Goal: Task Accomplishment & Management: Manage account settings

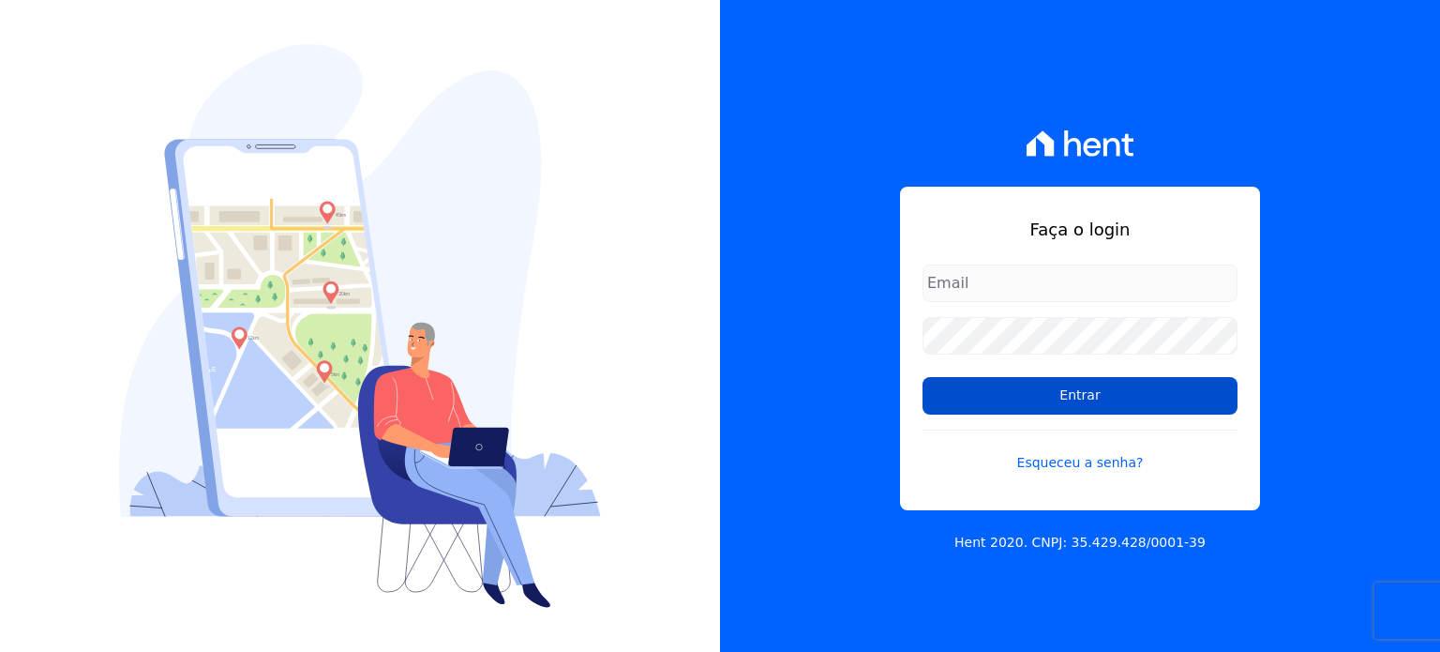
type input "[EMAIL_ADDRESS][DOMAIN_NAME]"
click at [1079, 398] on input "Entrar" at bounding box center [1080, 396] width 315 height 38
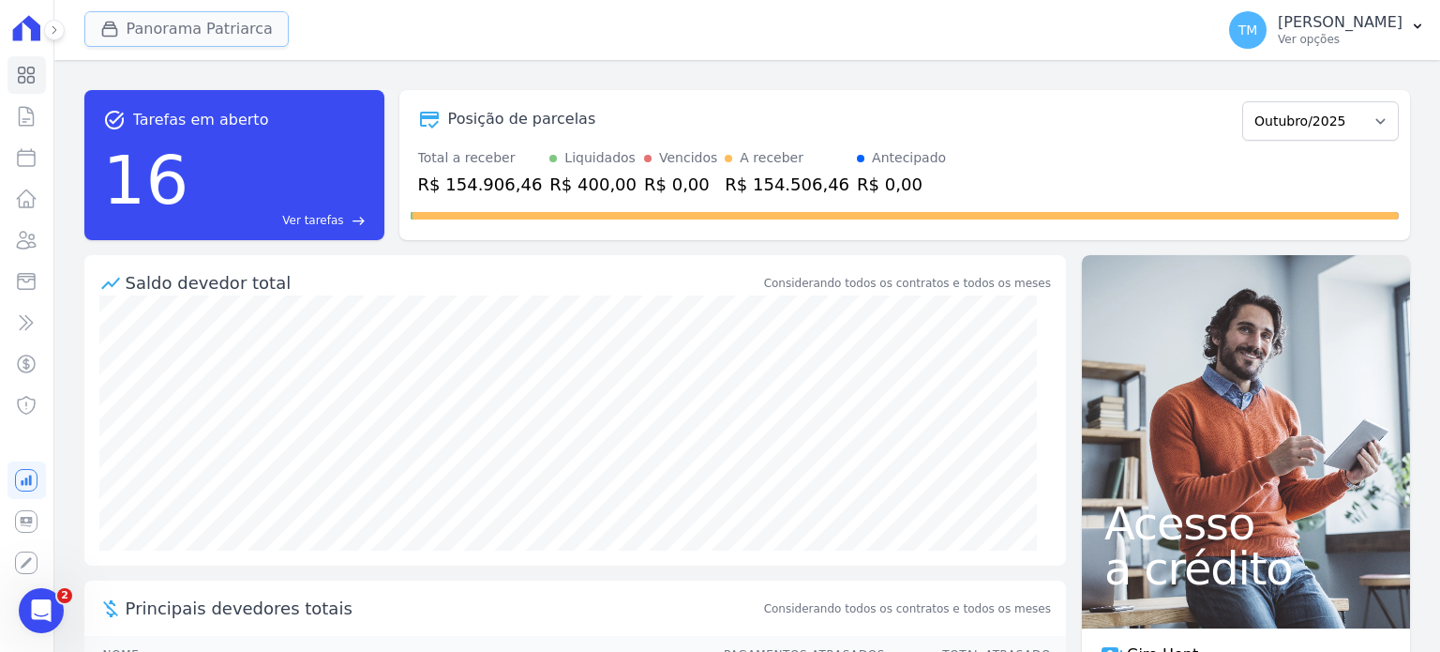
click at [221, 38] on button "Panorama Patriarca" at bounding box center [186, 29] width 204 height 36
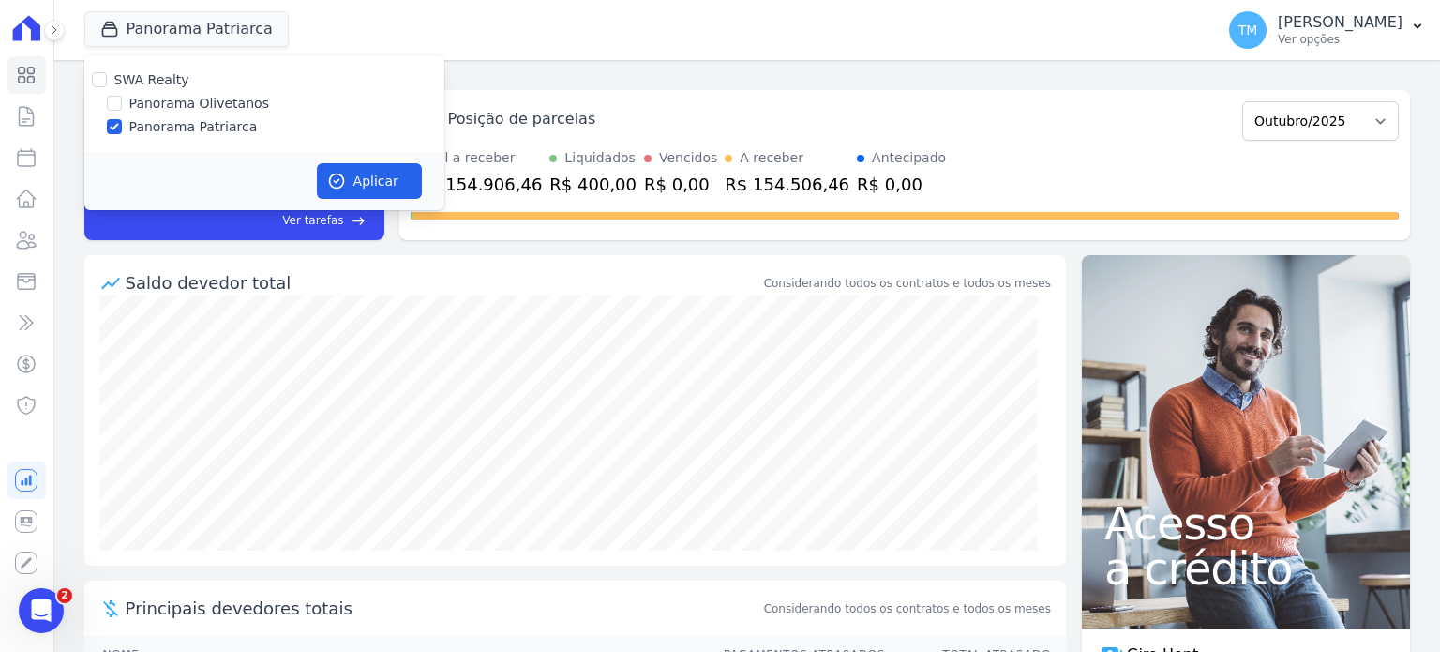
click at [207, 100] on label "Panorama Olivetanos" at bounding box center [199, 104] width 140 height 20
click at [122, 100] on input "Panorama Olivetanos" at bounding box center [114, 103] width 15 height 15
checkbox input "true"
click at [208, 127] on label "Panorama Patriarca" at bounding box center [193, 127] width 128 height 20
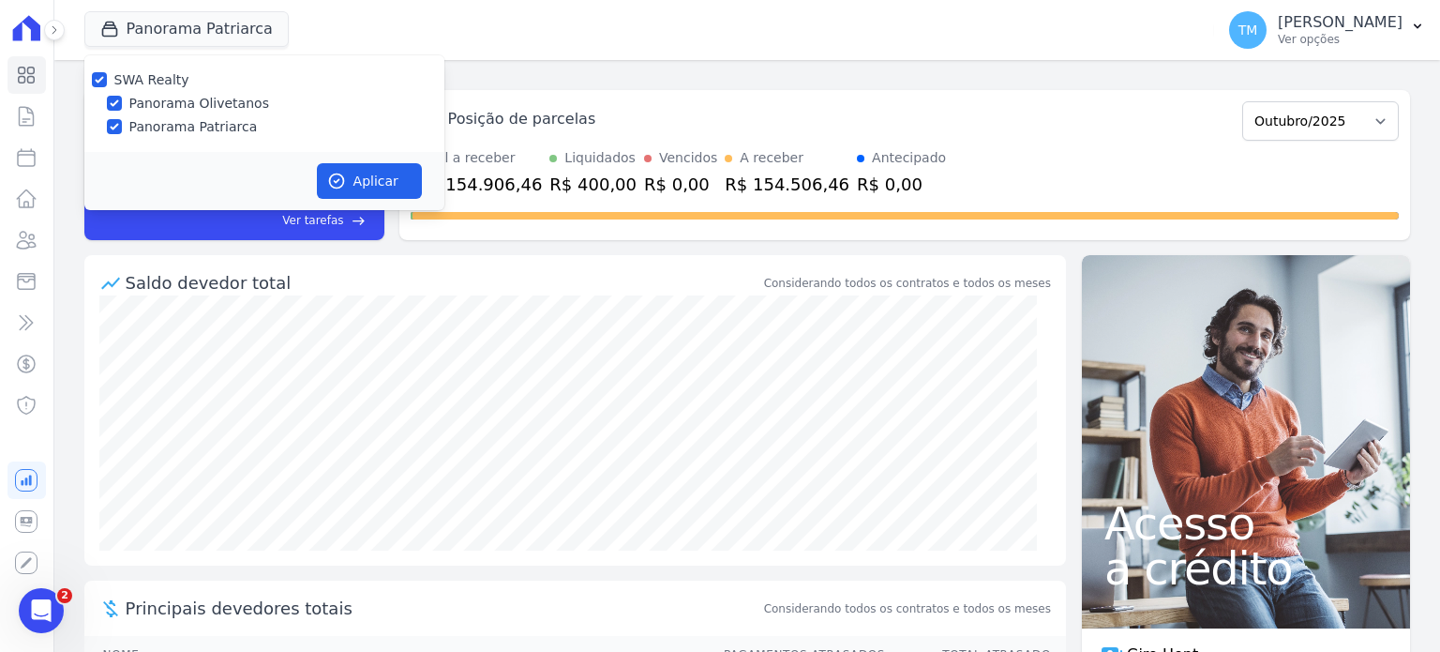
click at [122, 127] on input "Panorama Patriarca" at bounding box center [114, 126] width 15 height 15
checkbox input "false"
click at [397, 188] on button "Aplicar" at bounding box center [369, 181] width 105 height 36
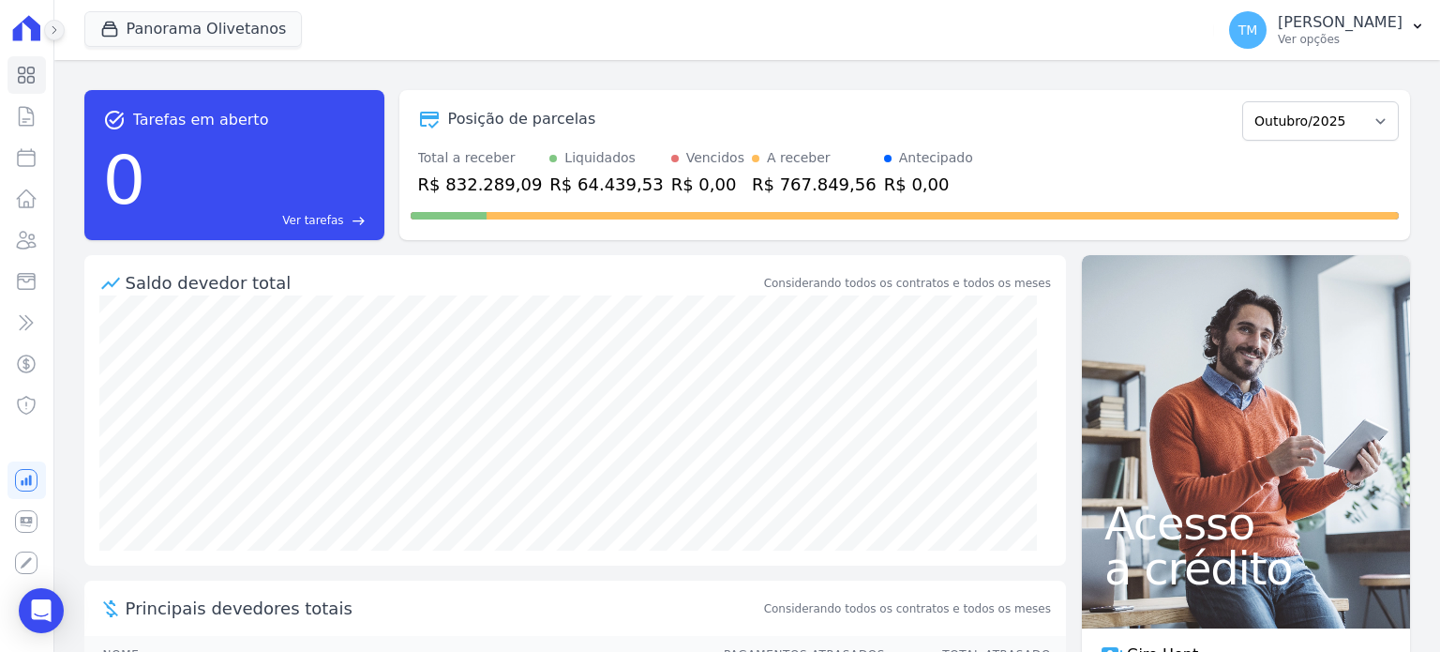
click at [58, 30] on icon at bounding box center [54, 29] width 11 height 11
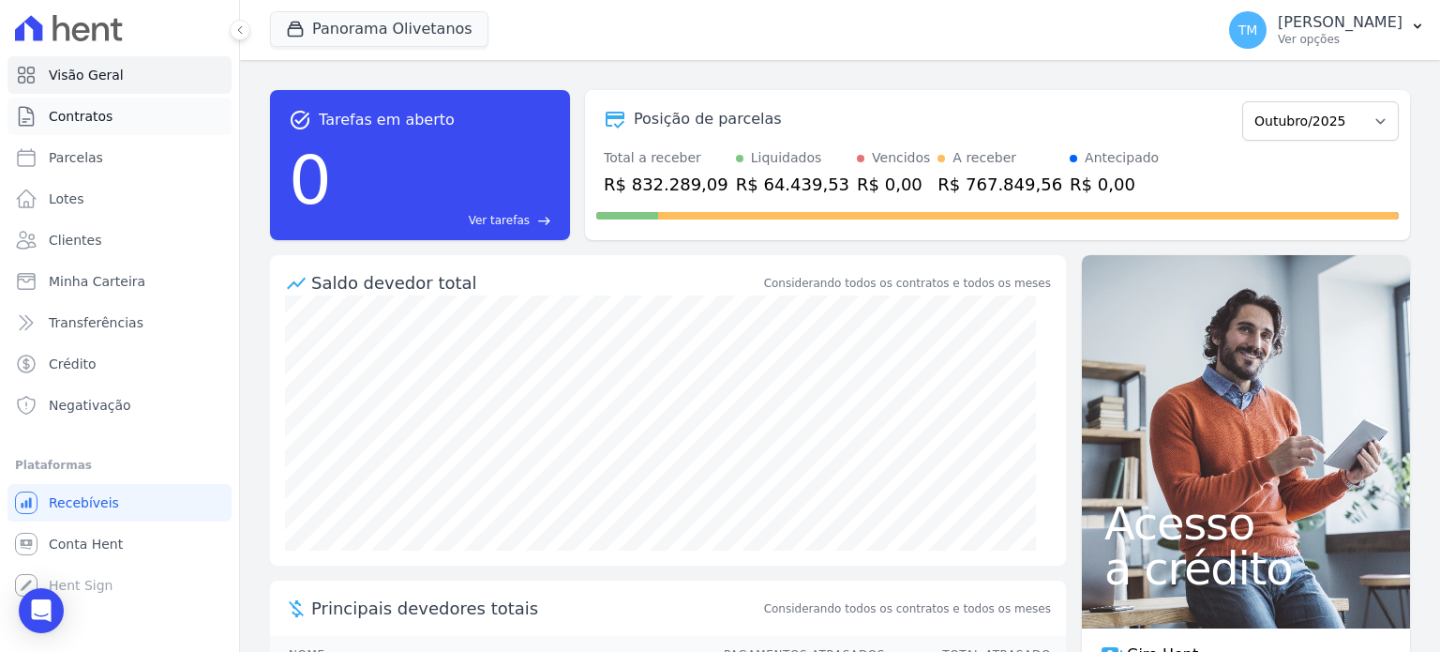
click at [75, 113] on span "Contratos" at bounding box center [81, 116] width 64 height 19
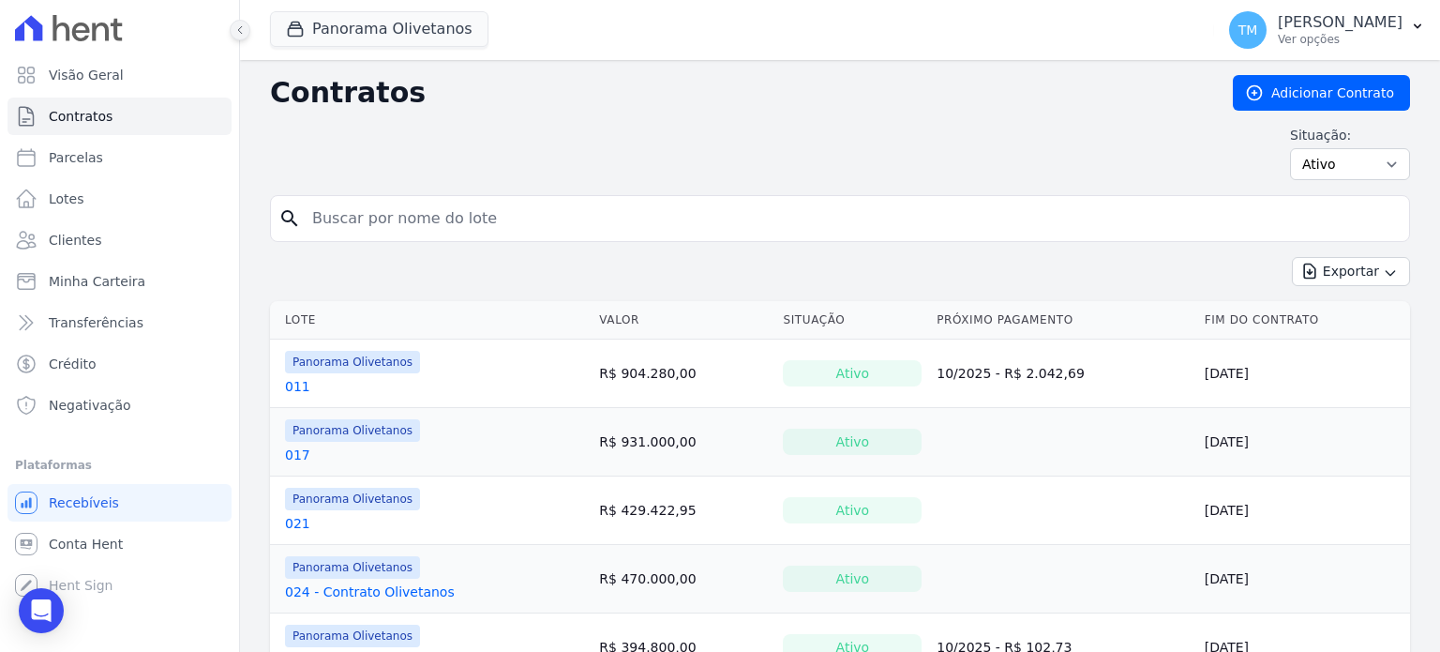
click at [240, 32] on icon at bounding box center [240, 30] width 4 height 8
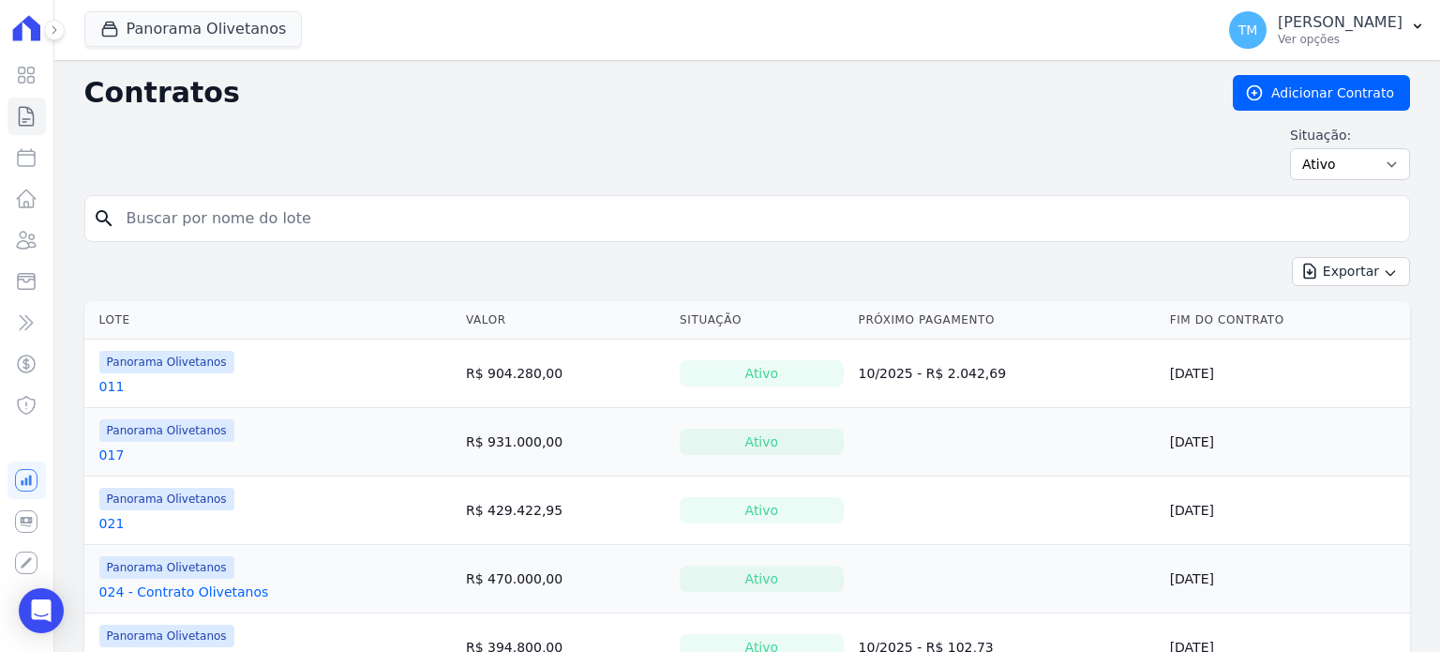
click at [492, 218] on input "search" at bounding box center [758, 219] width 1287 height 38
type input "0165"
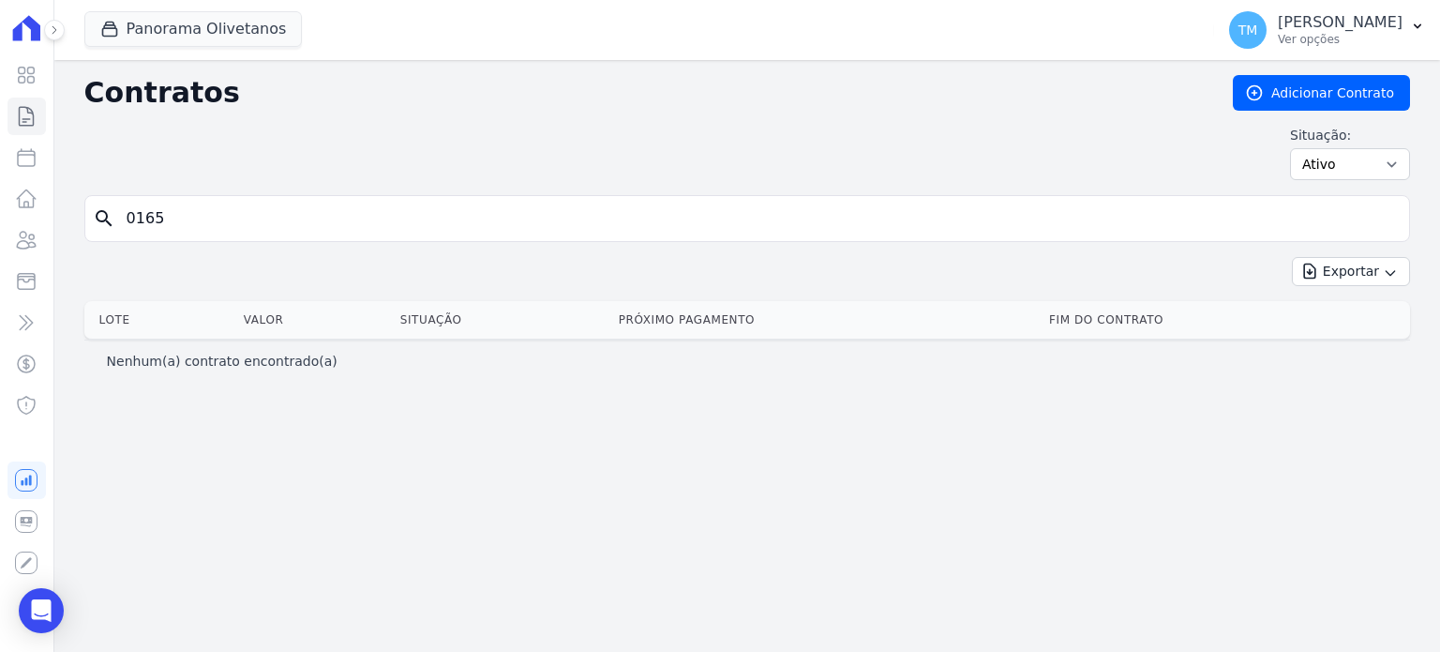
drag, startPoint x: 171, startPoint y: 213, endPoint x: 130, endPoint y: 216, distance: 40.4
click at [130, 216] on input "0165" at bounding box center [758, 219] width 1287 height 38
type input "0"
type input "165"
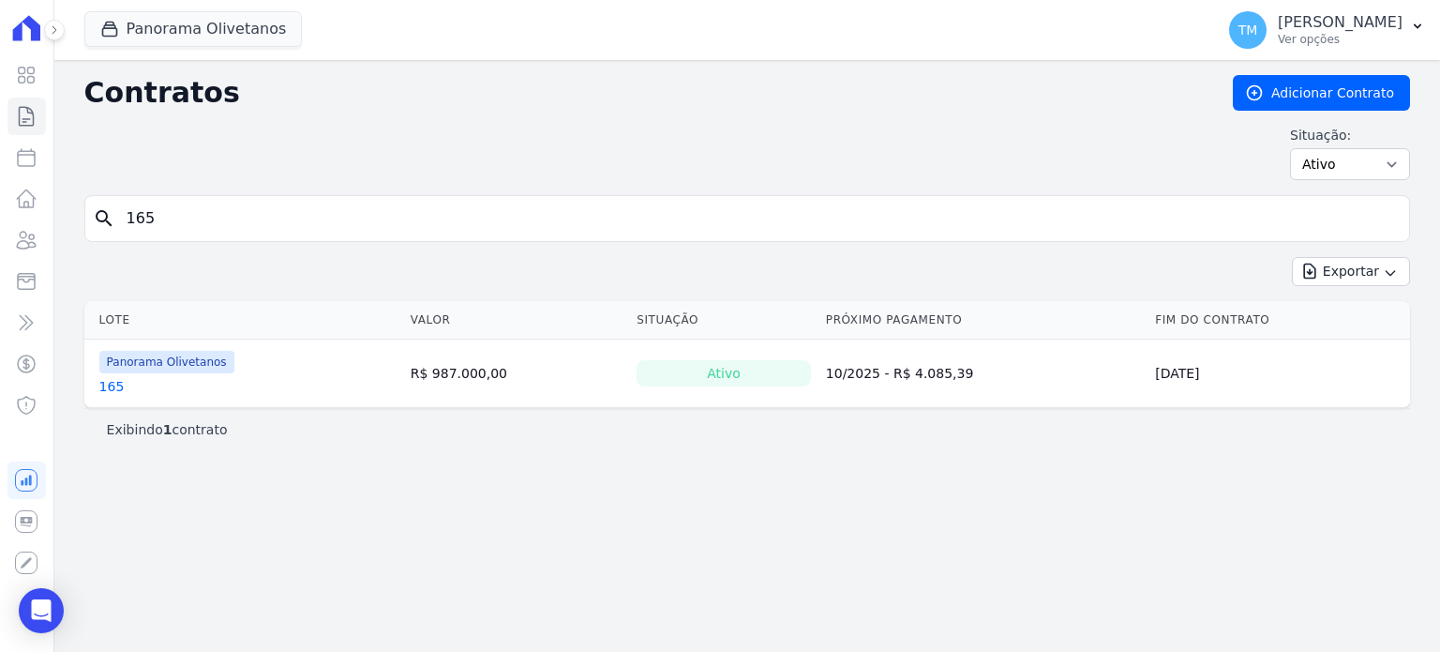
click at [102, 389] on link "165" at bounding box center [111, 386] width 25 height 19
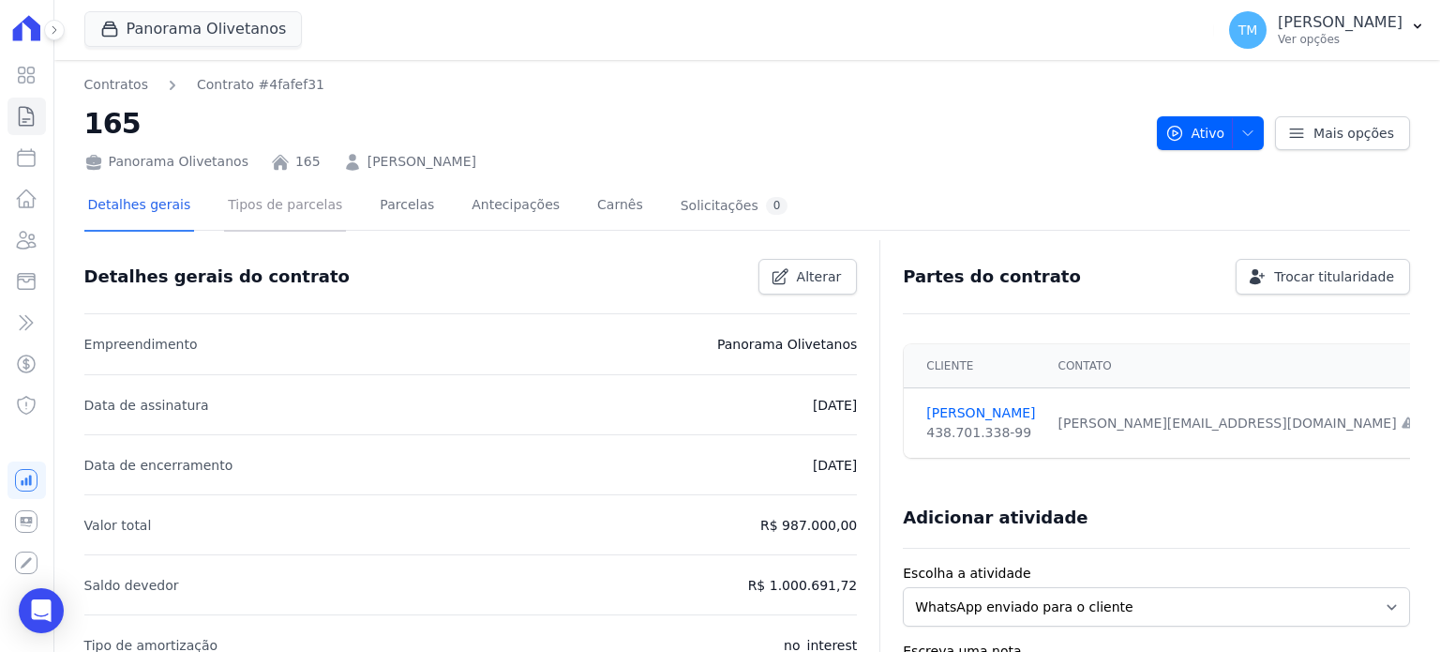
click at [284, 221] on link "Tipos de parcelas" at bounding box center [285, 207] width 122 height 50
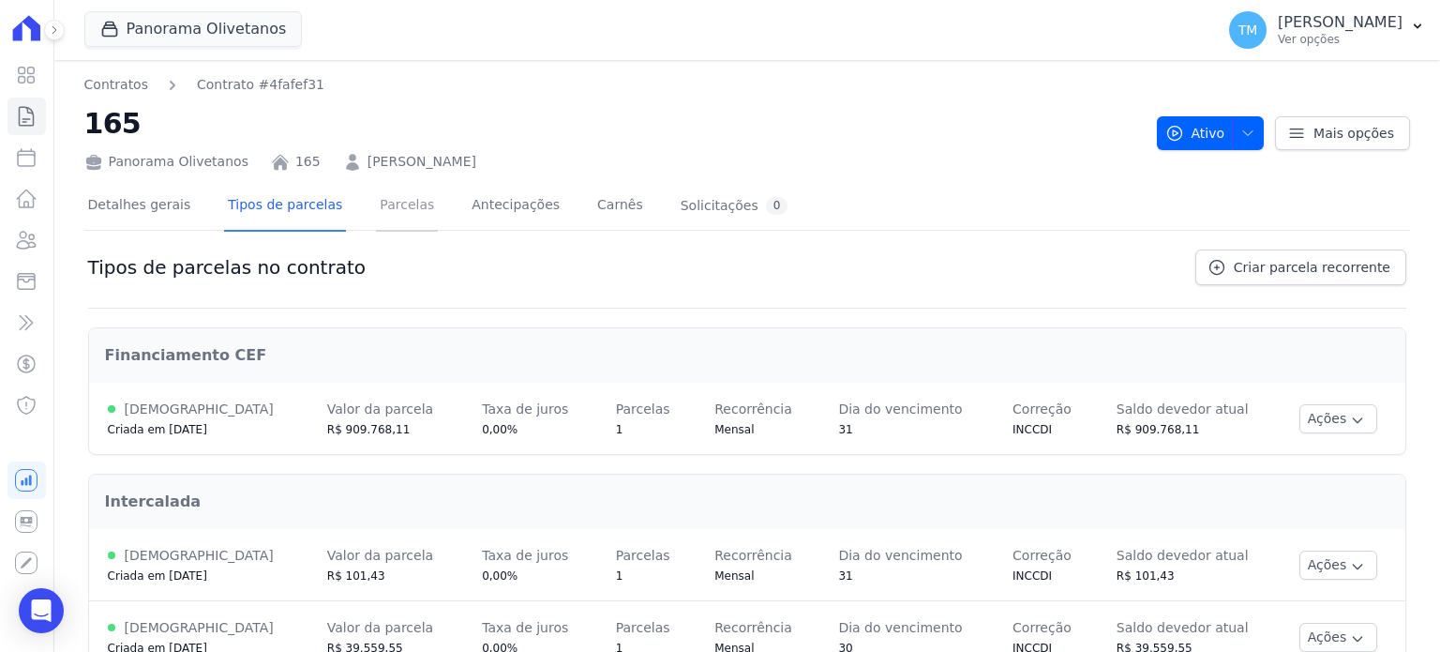
click at [400, 223] on link "Parcelas" at bounding box center [407, 207] width 62 height 50
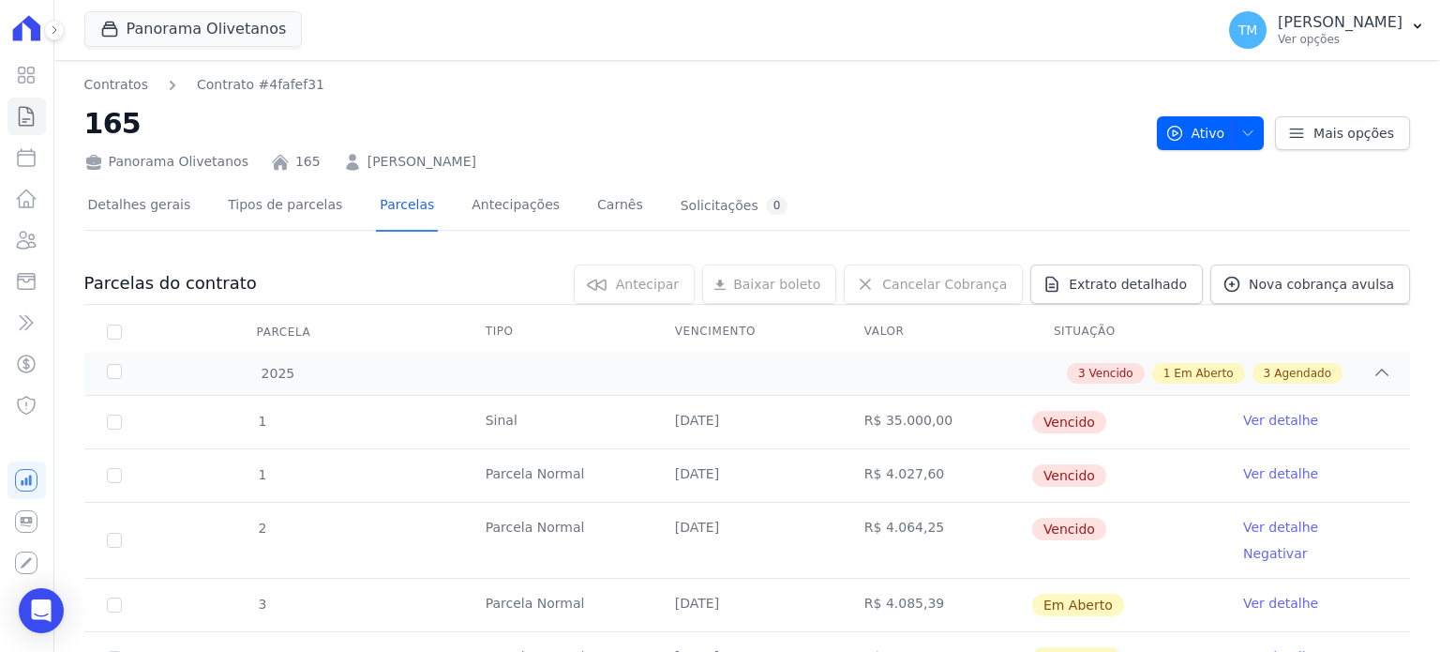
scroll to position [94, 0]
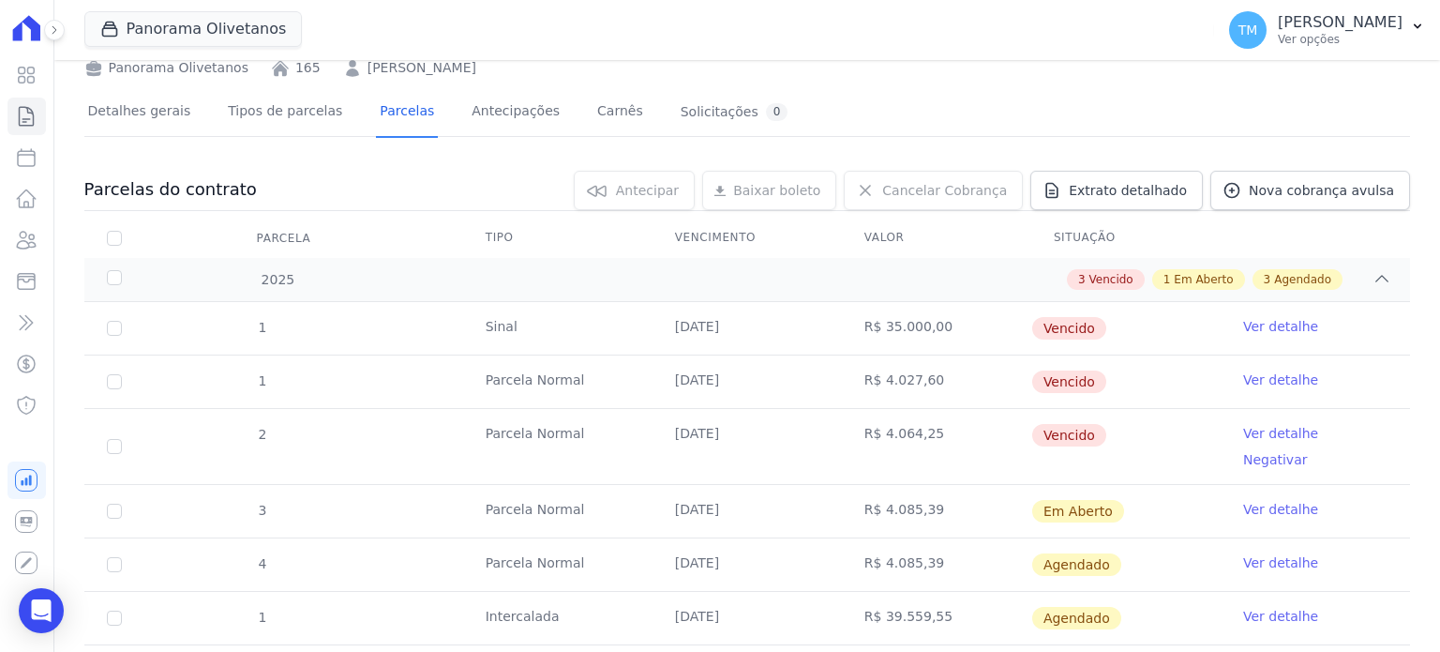
click at [1253, 429] on link "Ver detalhe" at bounding box center [1280, 433] width 75 height 19
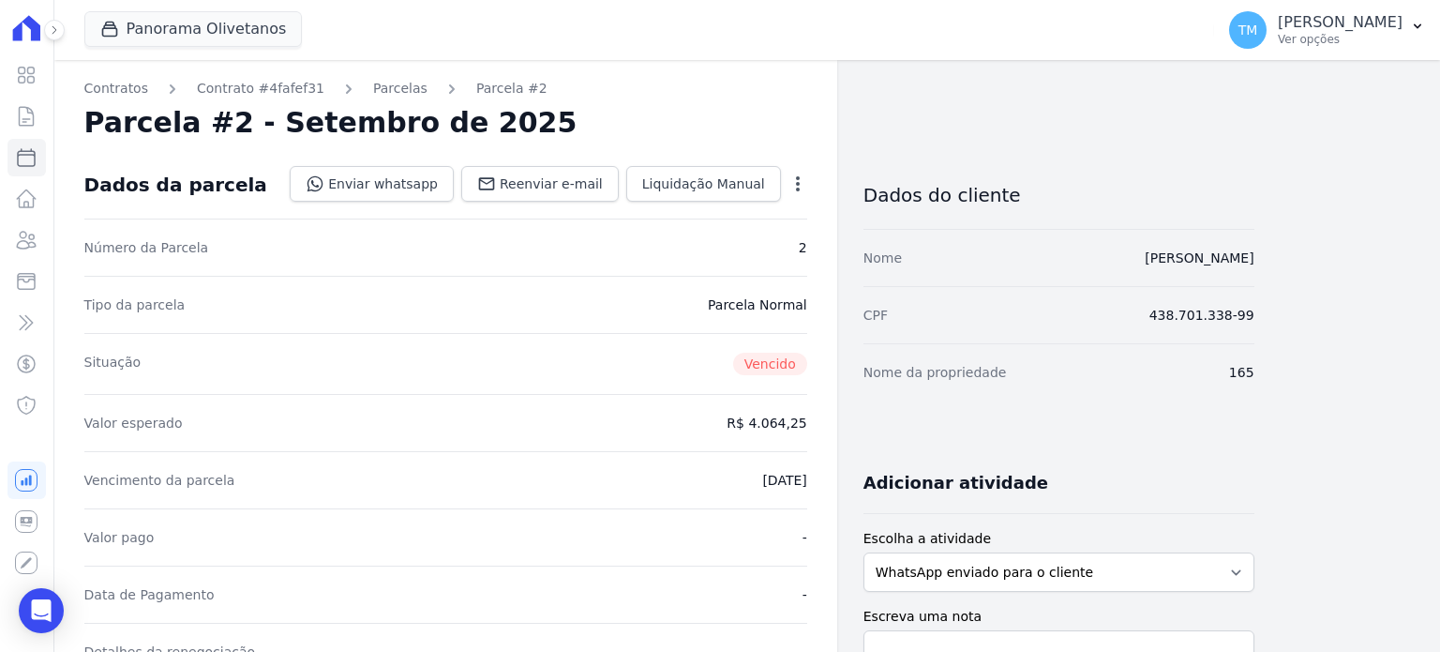
click at [793, 185] on icon "button" at bounding box center [798, 183] width 19 height 19
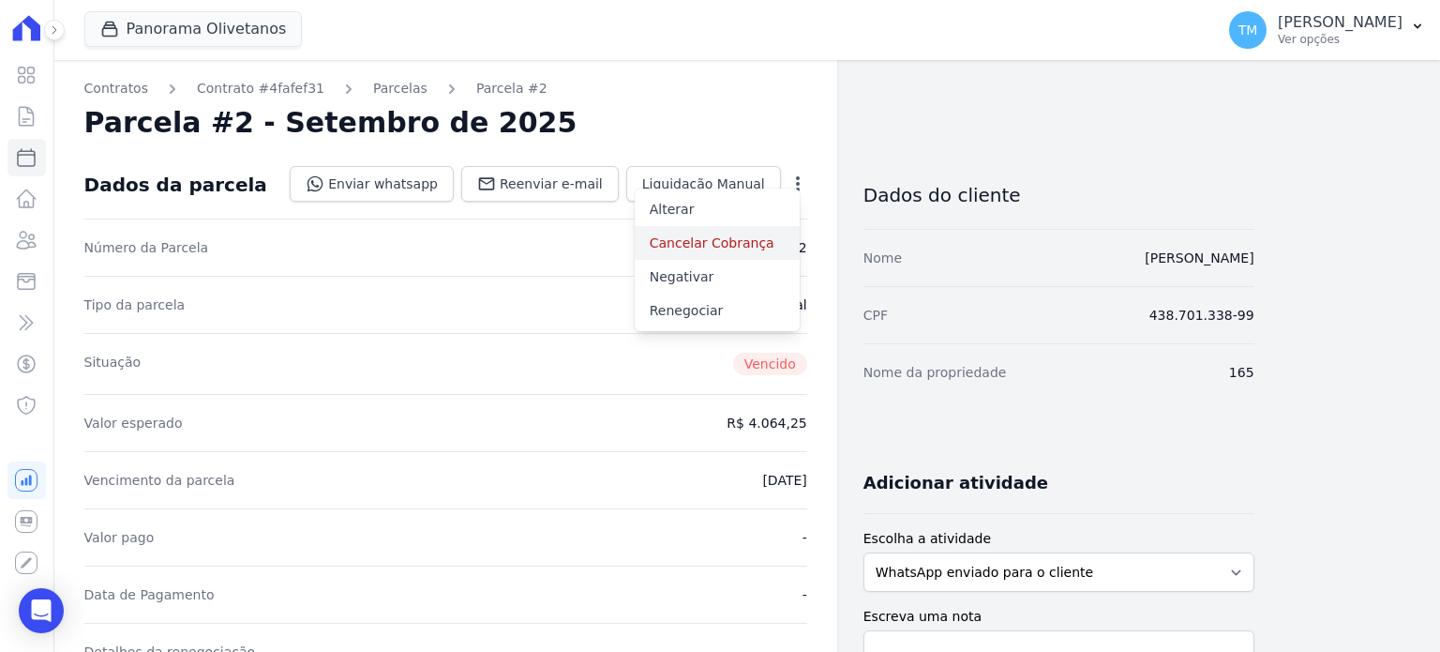
click at [745, 242] on link "Cancelar Cobrança" at bounding box center [717, 243] width 165 height 34
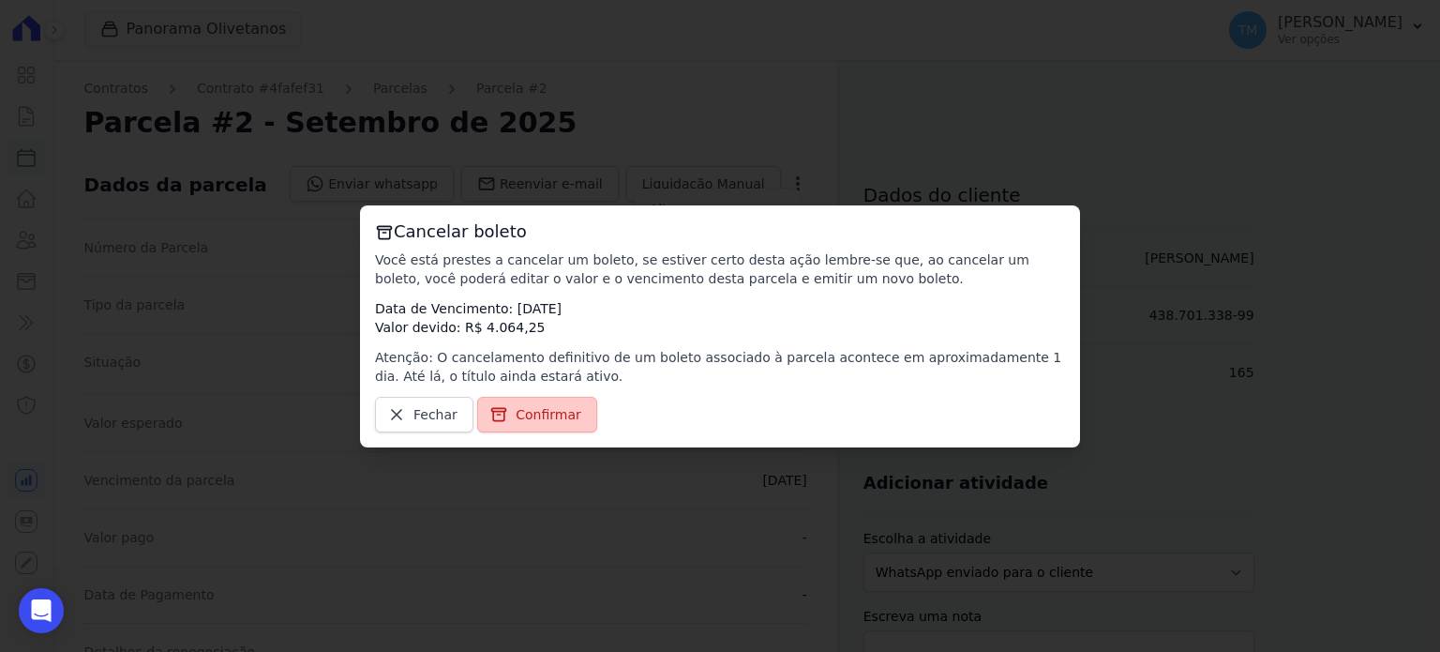
click at [567, 414] on span "Confirmar" at bounding box center [549, 414] width 66 height 19
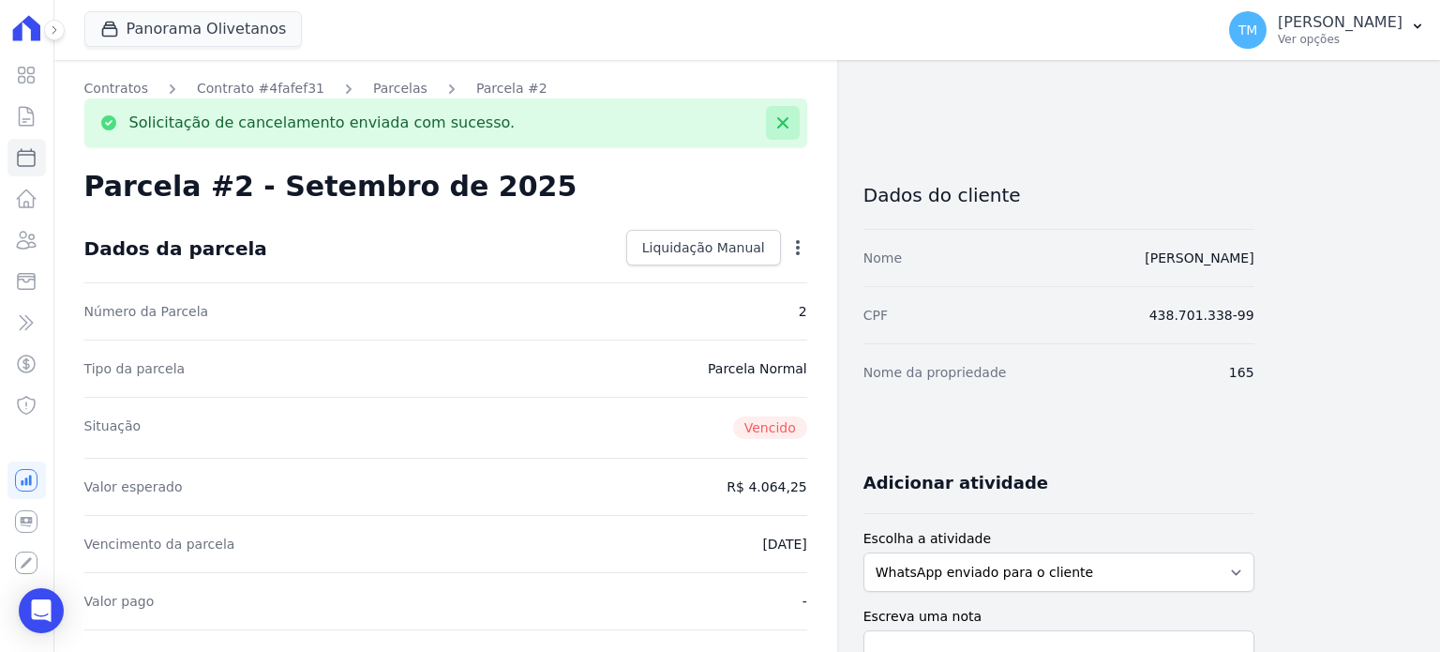
click at [782, 123] on icon at bounding box center [782, 122] width 11 height 11
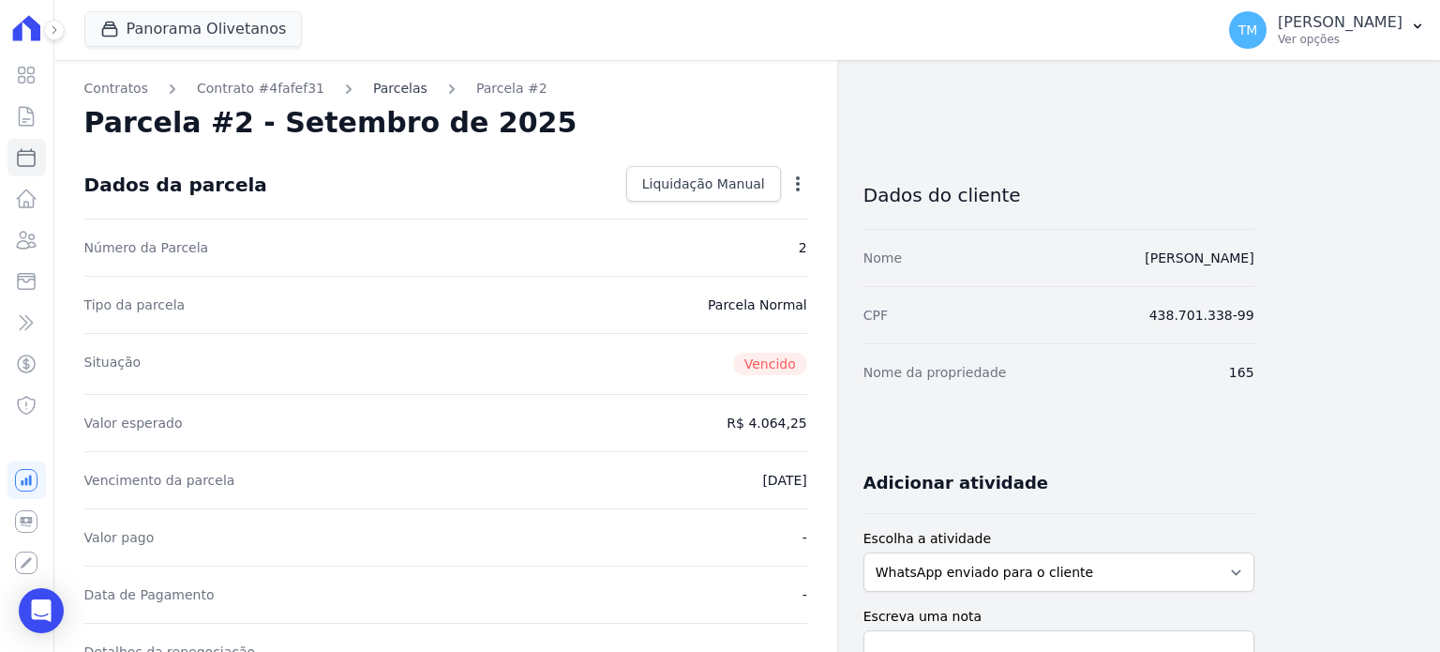
click at [383, 93] on link "Parcelas" at bounding box center [400, 89] width 54 height 20
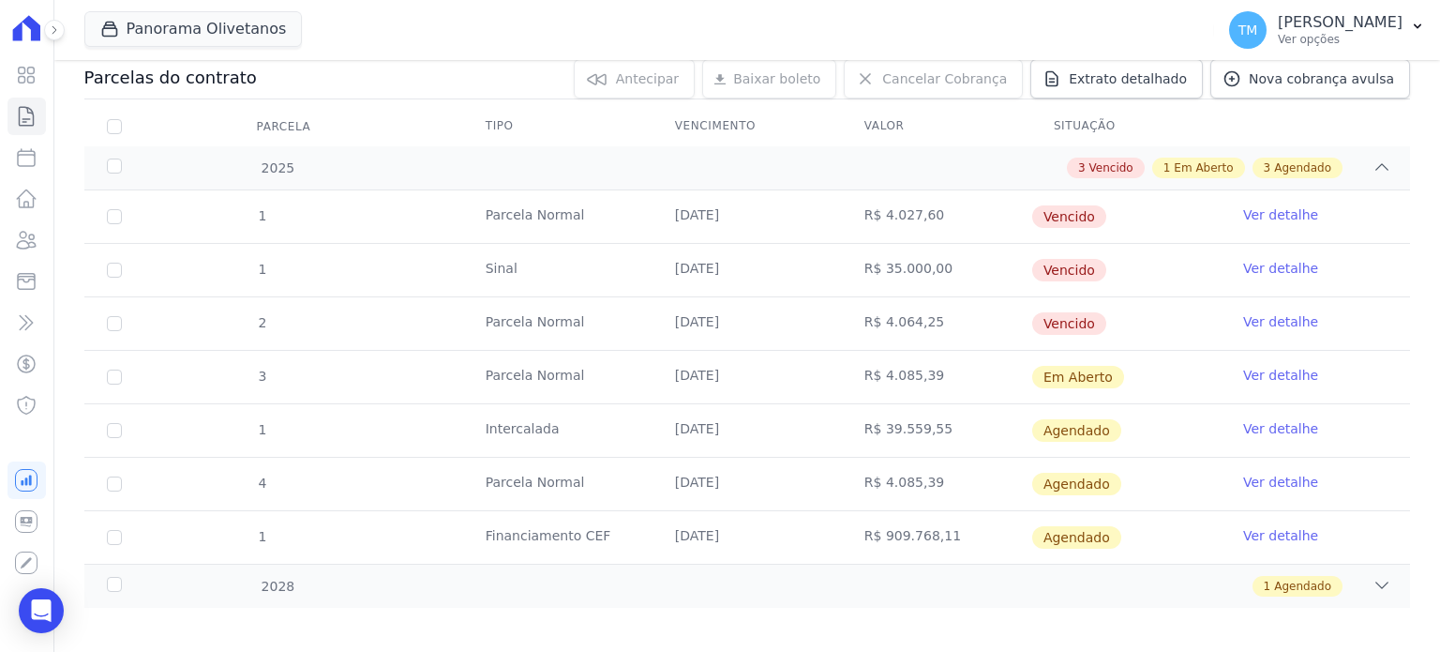
scroll to position [214, 0]
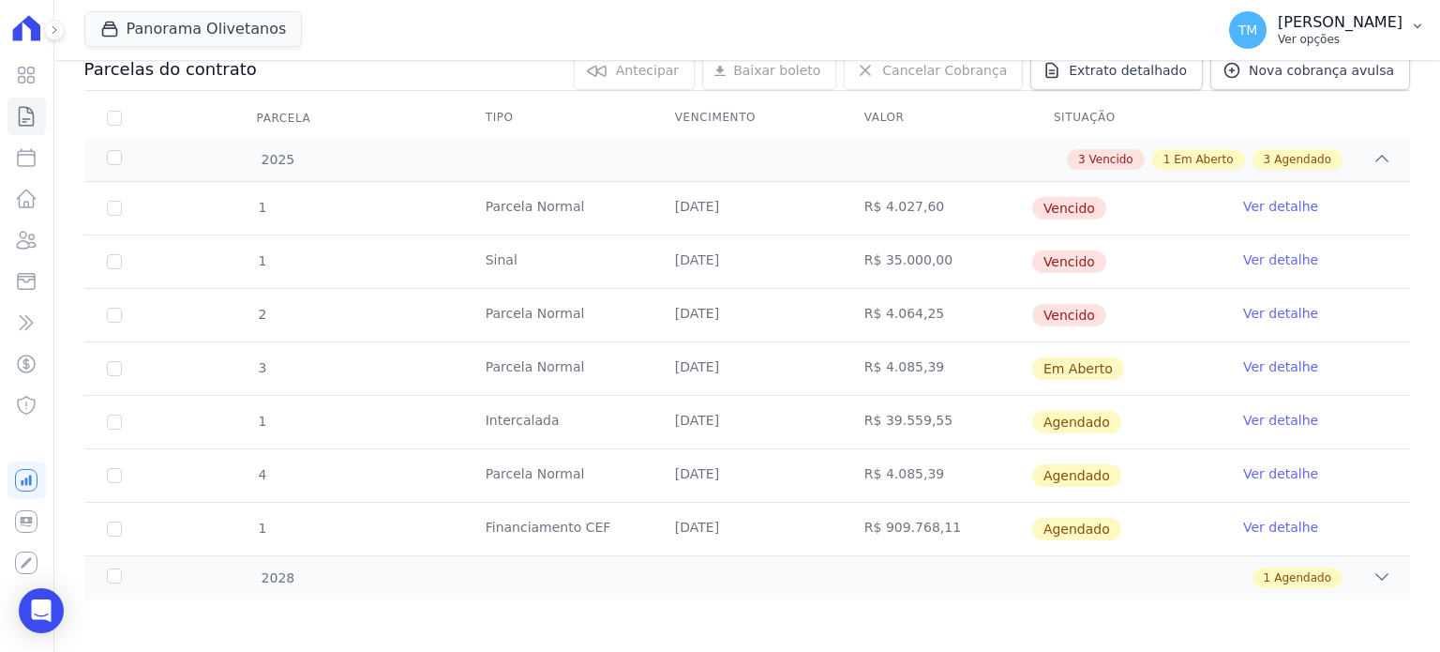
click at [1337, 37] on p "Ver opções" at bounding box center [1340, 39] width 125 height 15
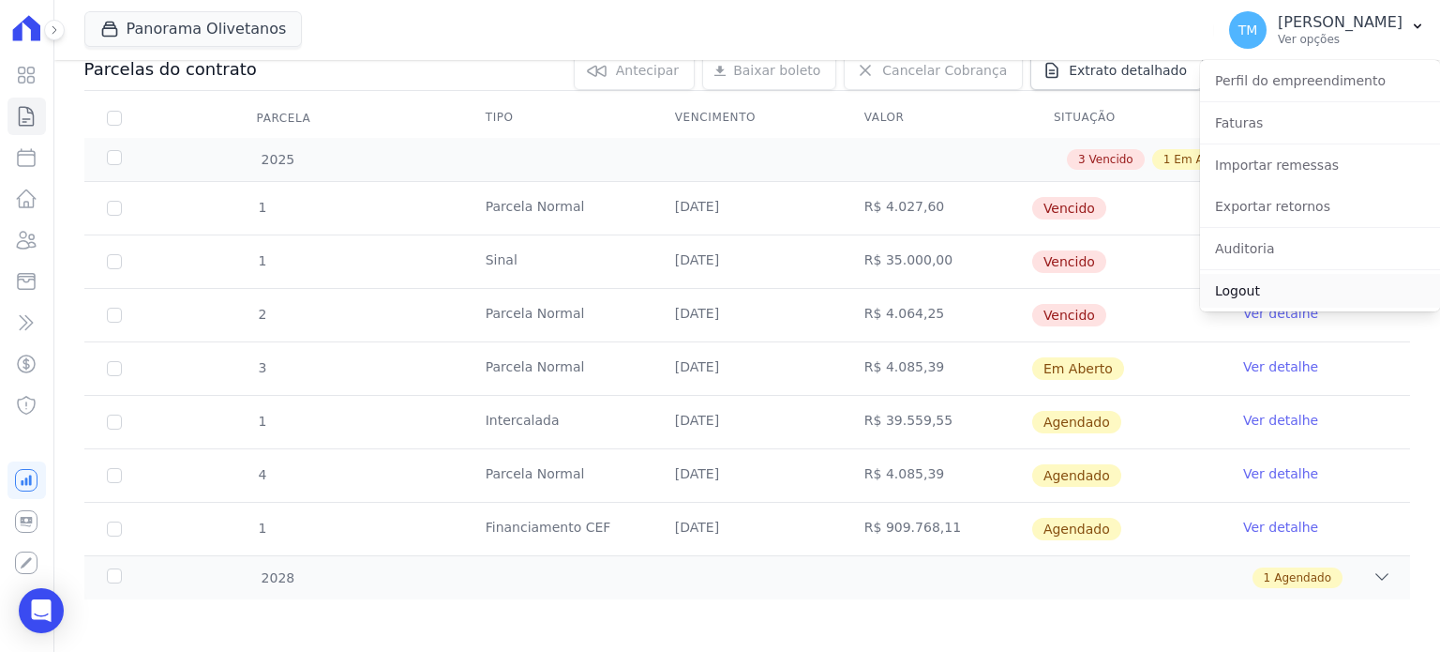
click at [1279, 278] on link "Logout" at bounding box center [1320, 291] width 240 height 34
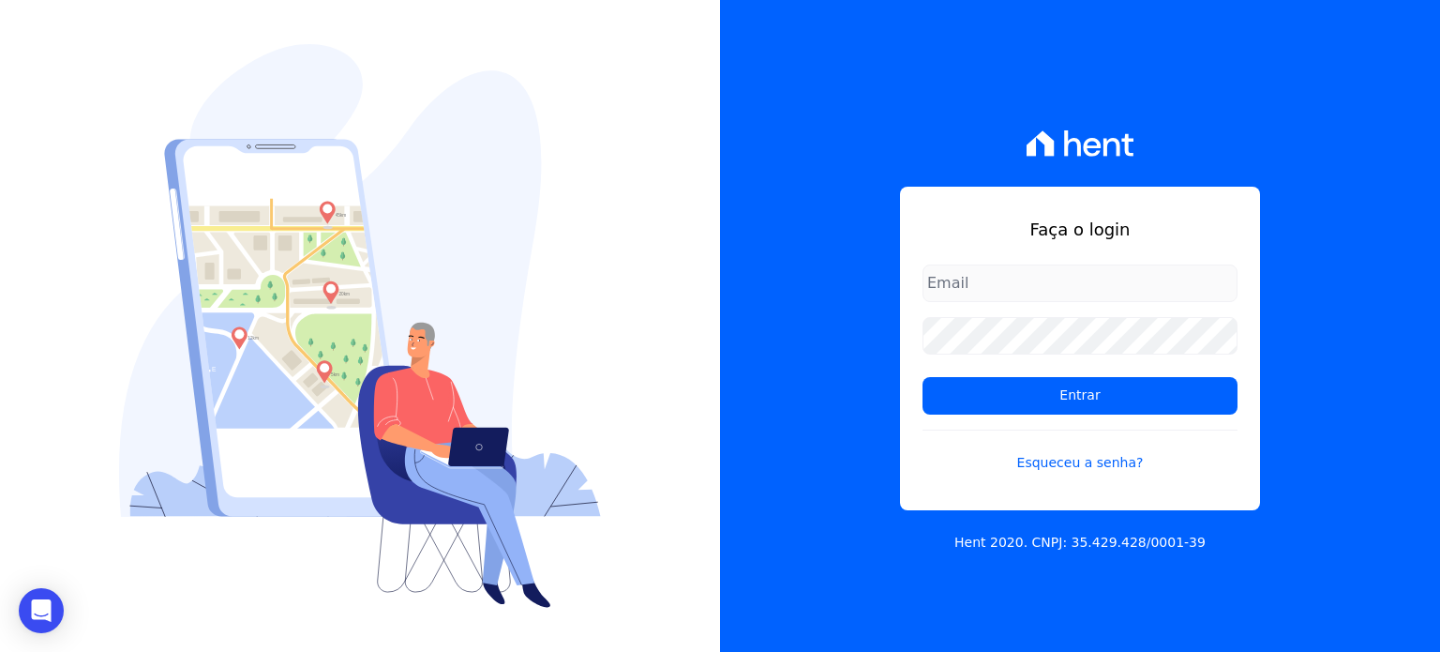
type input "[EMAIL_ADDRESS][DOMAIN_NAME]"
